Goal: Task Accomplishment & Management: Use online tool/utility

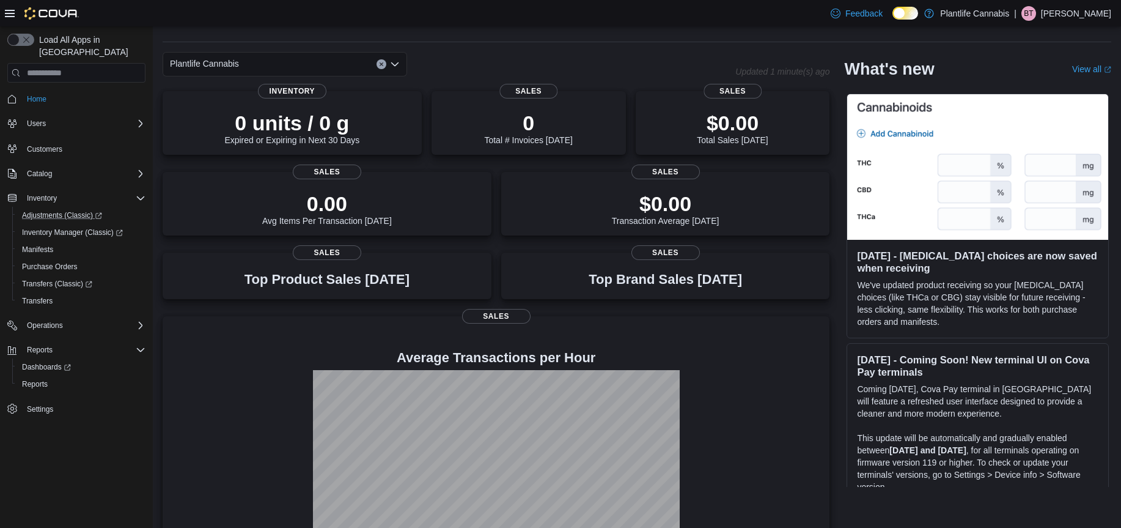
scroll to position [81, 0]
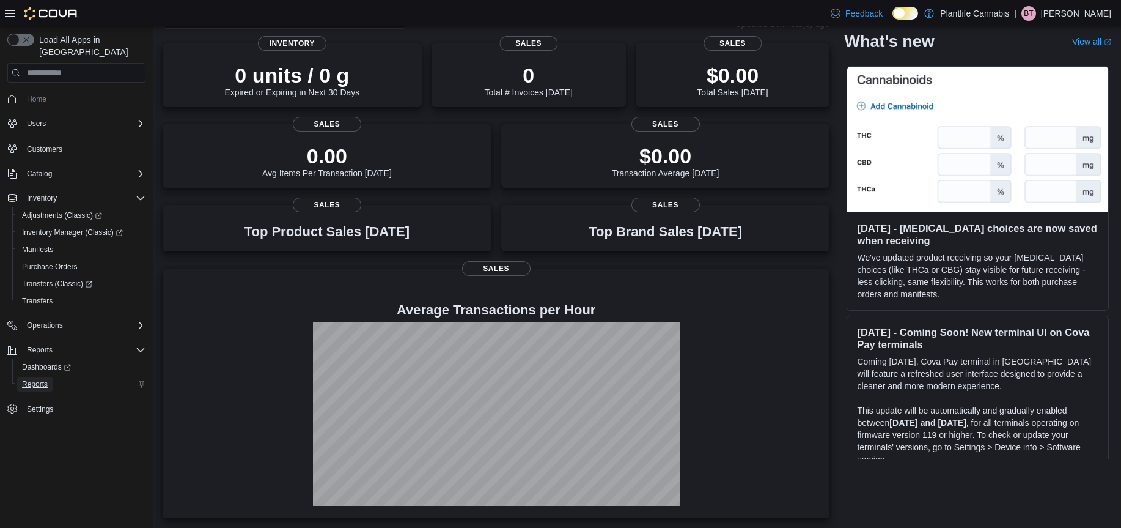
click at [35, 379] on span "Reports" at bounding box center [35, 384] width 26 height 10
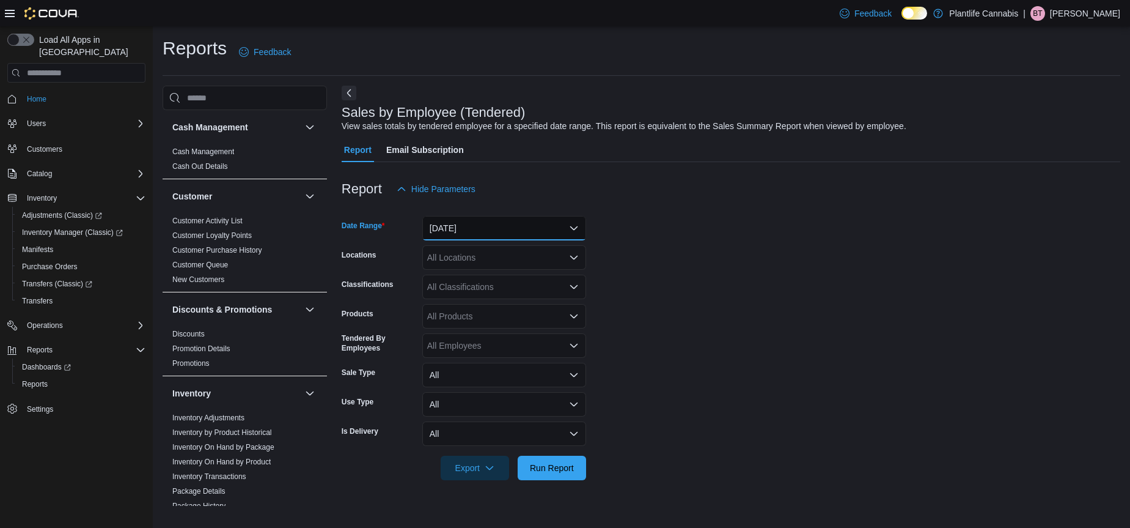
click at [513, 230] on button "Yesterday" at bounding box center [504, 228] width 164 height 24
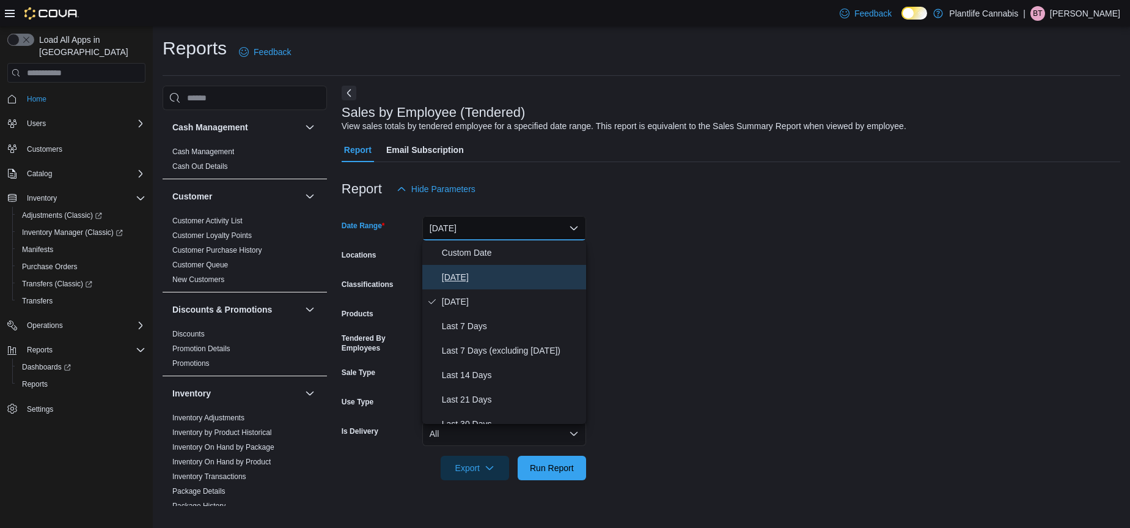
click at [517, 275] on span "Today" at bounding box center [511, 277] width 139 height 15
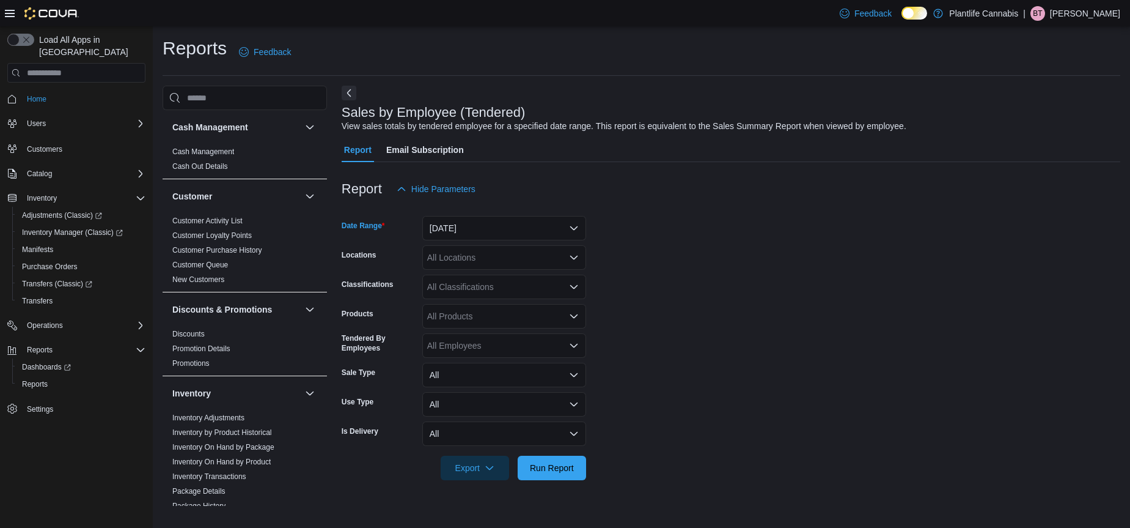
click at [517, 265] on div "All Locations" at bounding box center [504, 257] width 164 height 24
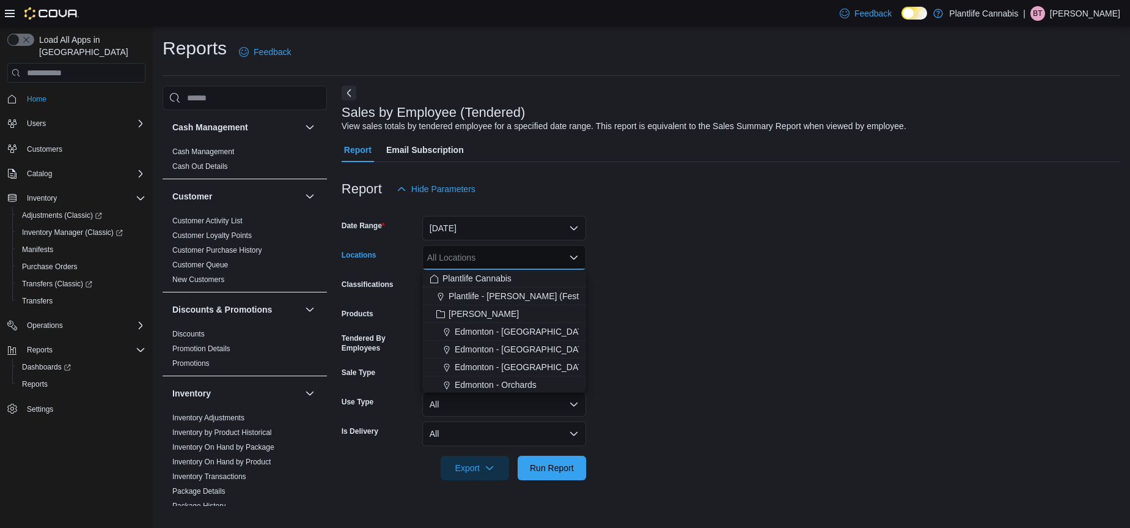
type input "*"
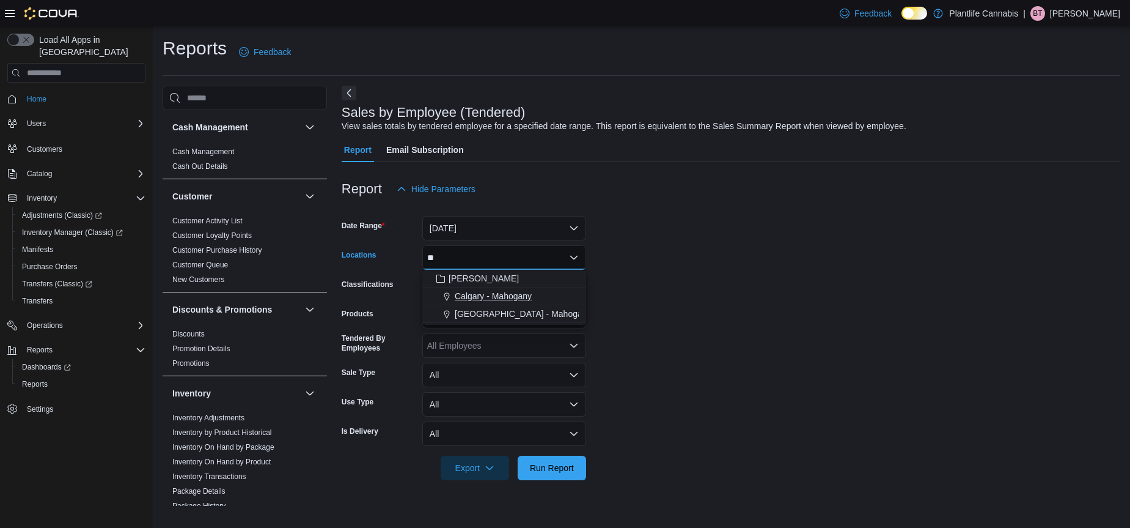
type input "**"
click at [555, 302] on button "Calgary - Mahogany" at bounding box center [504, 296] width 164 height 18
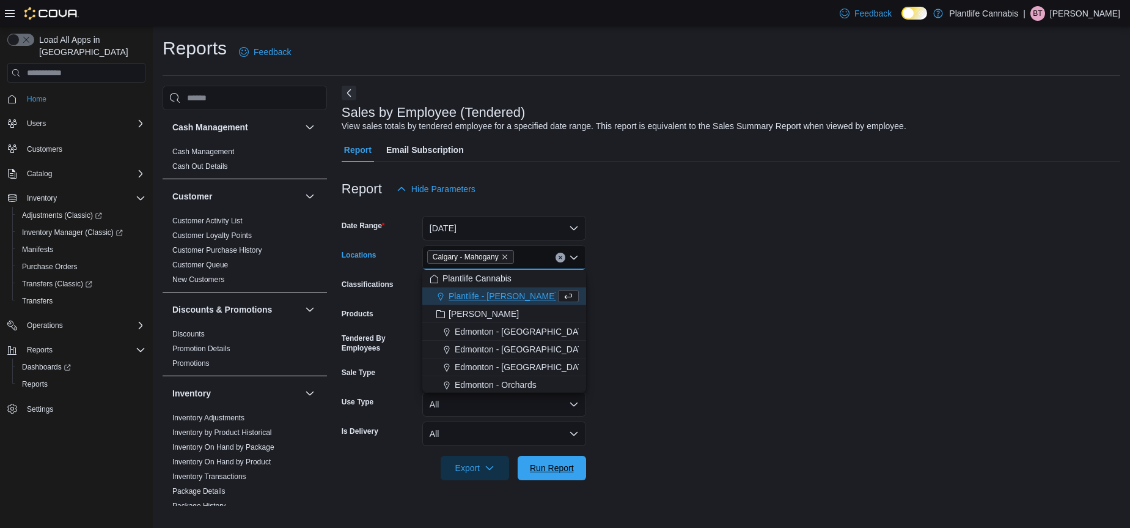
drag, startPoint x: 569, startPoint y: 462, endPoint x: 267, endPoint y: 2, distance: 549.3
click at [569, 461] on span "Run Report" at bounding box center [552, 467] width 54 height 24
